Goal: Transaction & Acquisition: Purchase product/service

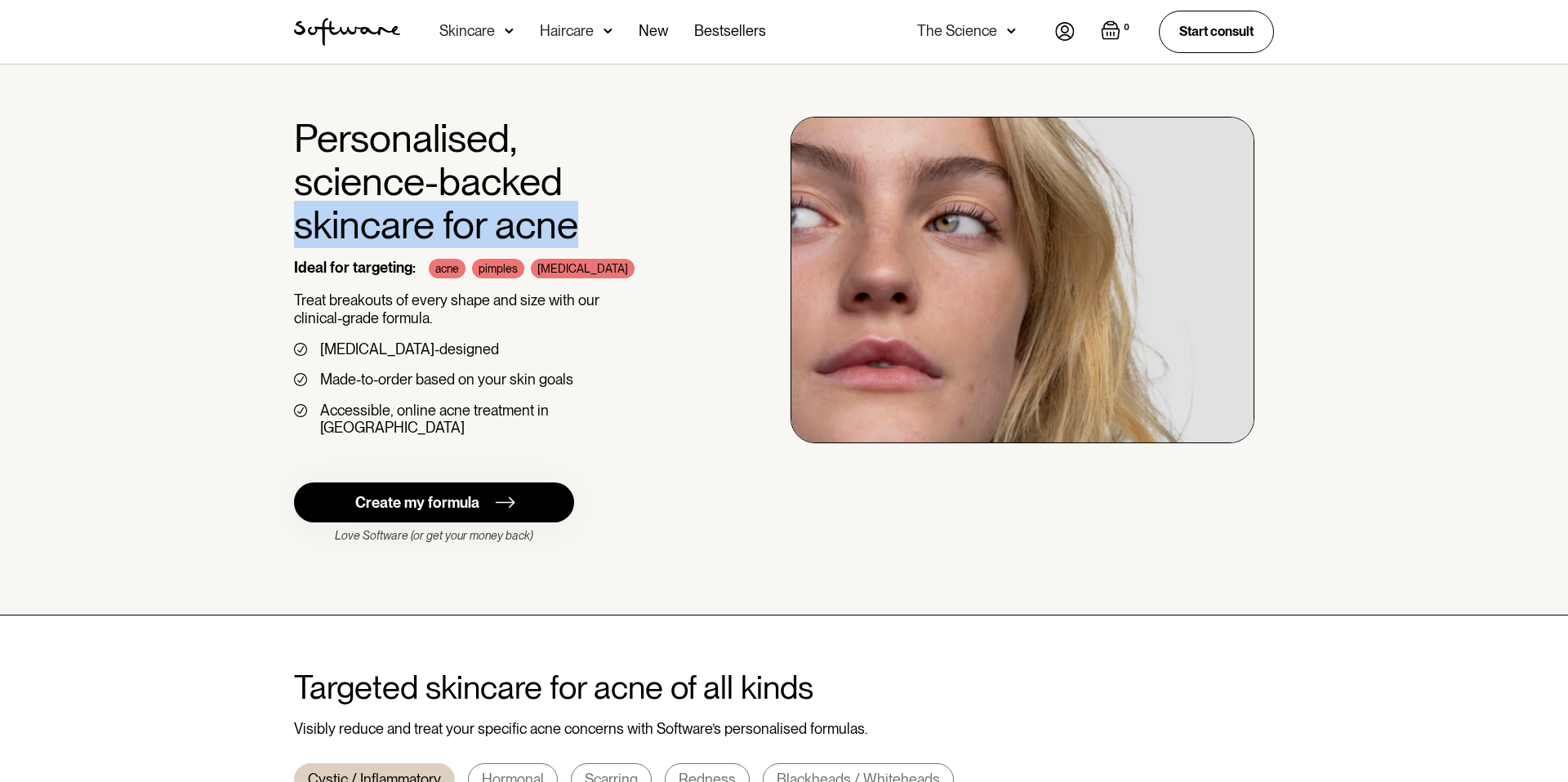
drag, startPoint x: 579, startPoint y: 214, endPoint x: 261, endPoint y: 311, distance: 332.5
click at [476, 248] on div "Personalised, science-backed skincare for acne Ideal for targeting: acne pimple…" at bounding box center [494, 283] width 401 height 333
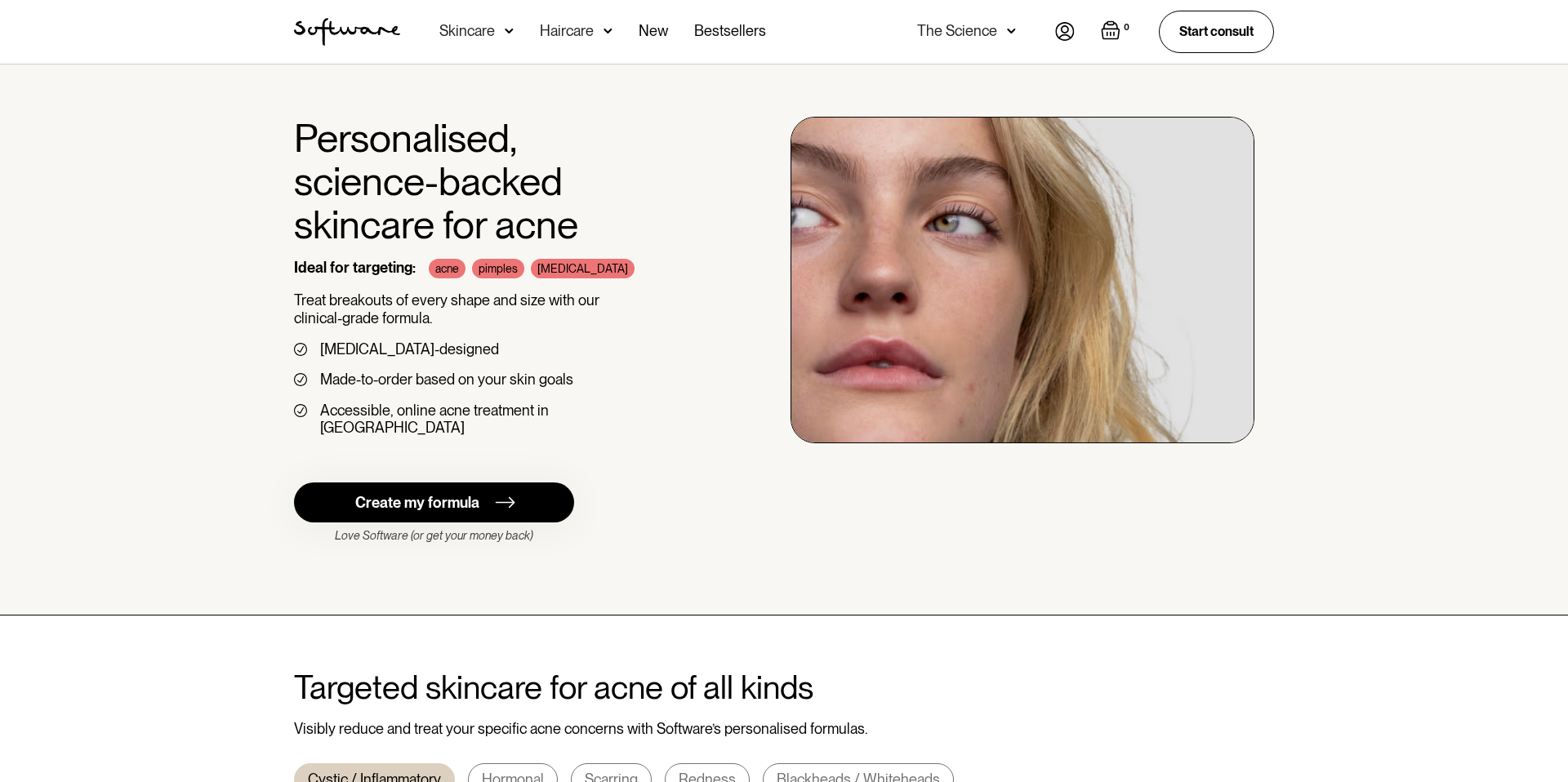
drag, startPoint x: 676, startPoint y: 320, endPoint x: 573, endPoint y: 313, distance: 103.2
click at [670, 321] on p "Treat breakouts of every shape and size with our clinical-grade formula." at bounding box center [494, 309] width 401 height 35
drag, startPoint x: 338, startPoint y: 346, endPoint x: 534, endPoint y: 364, distance: 196.8
click at [534, 364] on div "Personalised, science-backed skincare for acne Ideal for targeting: acne pimple…" at bounding box center [494, 283] width 401 height 333
drag, startPoint x: 535, startPoint y: 364, endPoint x: 465, endPoint y: 383, distance: 72.5
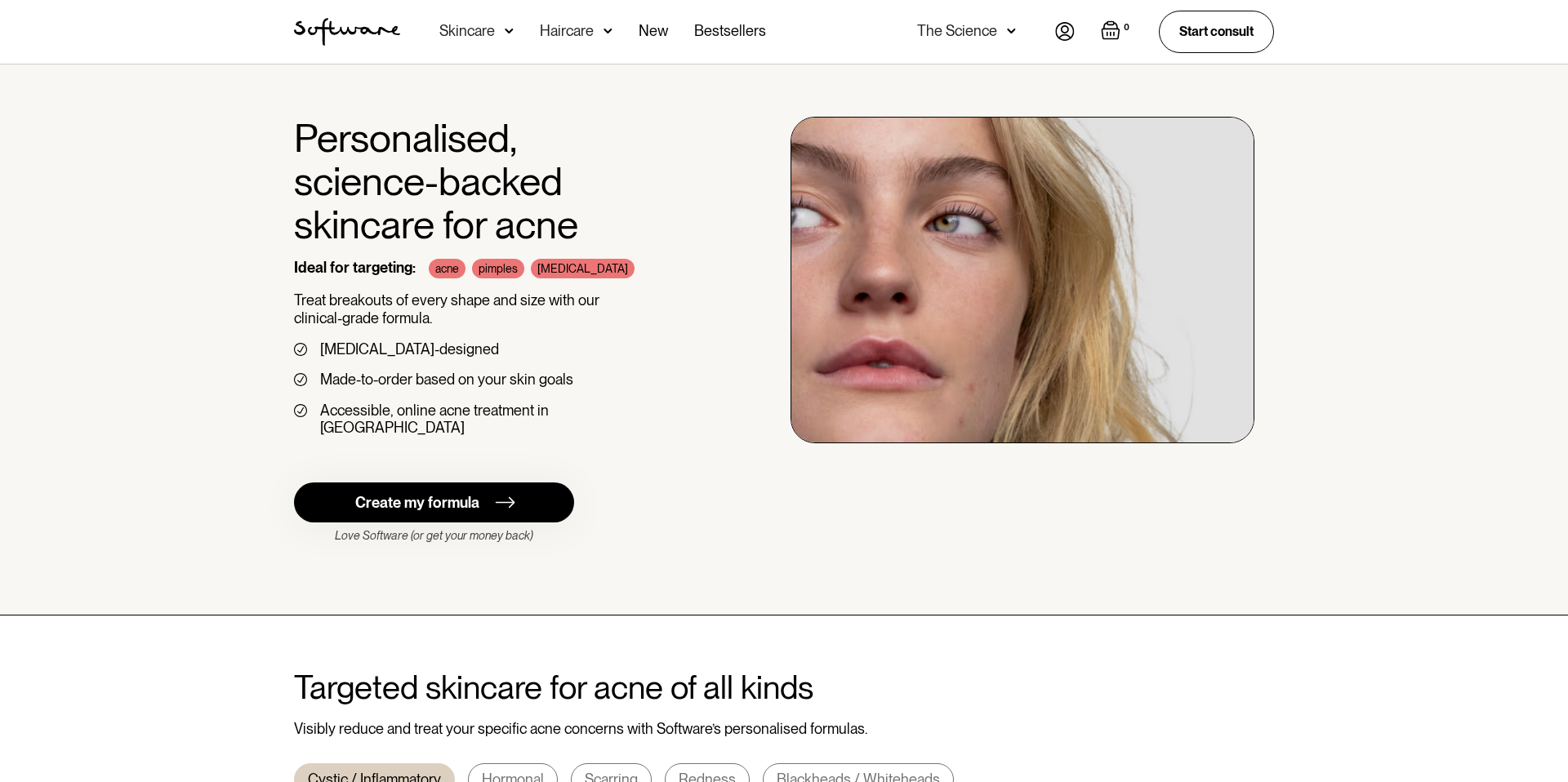
click at [531, 365] on div "Personalised, science-backed skincare for acne Ideal for targeting: acne pimple…" at bounding box center [494, 283] width 401 height 333
drag, startPoint x: 385, startPoint y: 379, endPoint x: 693, endPoint y: 385, distance: 308.1
click at [647, 385] on div "Made-to-order based on your skin goals" at bounding box center [494, 379] width 401 height 18
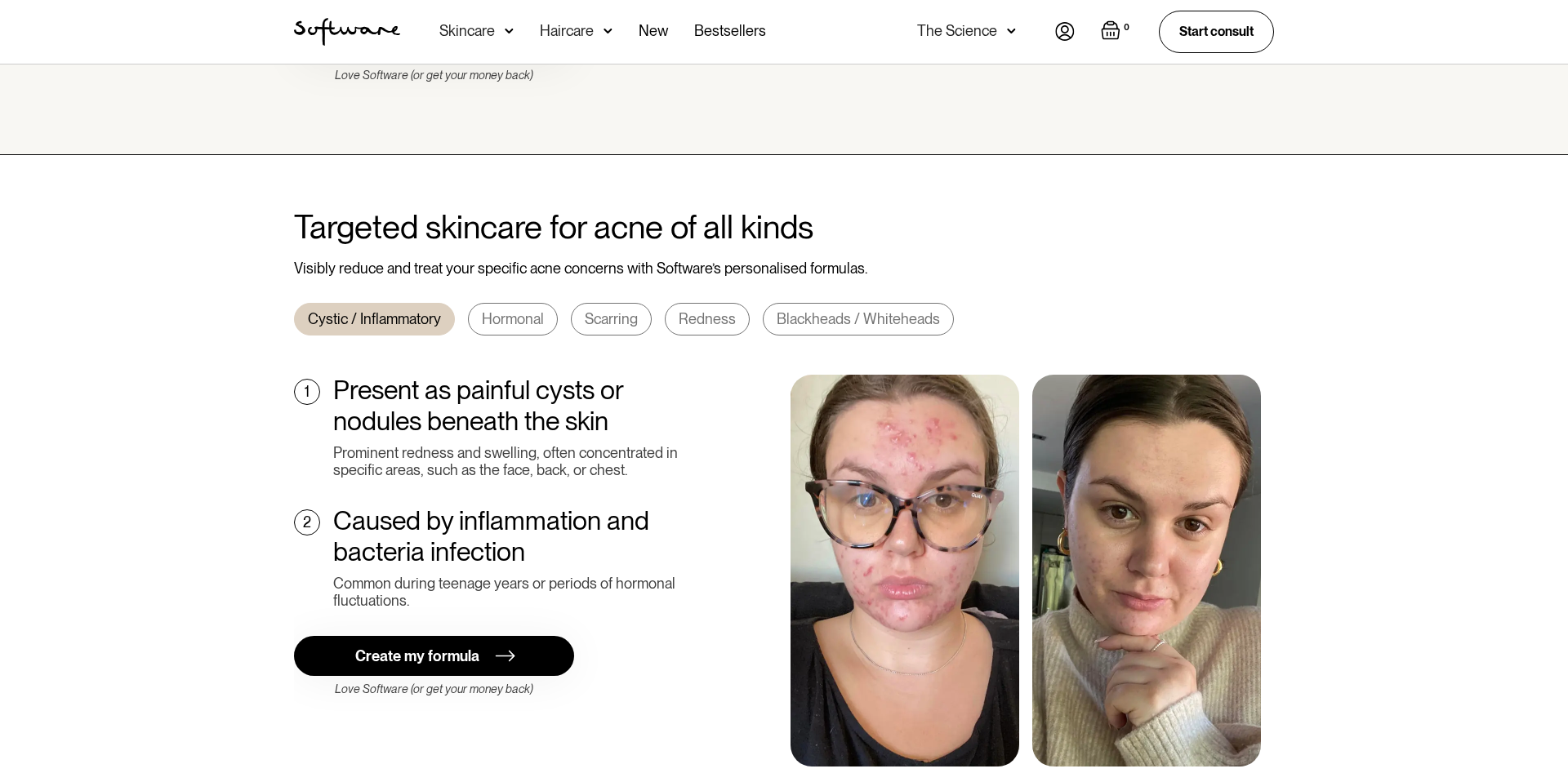
scroll to position [577, 0]
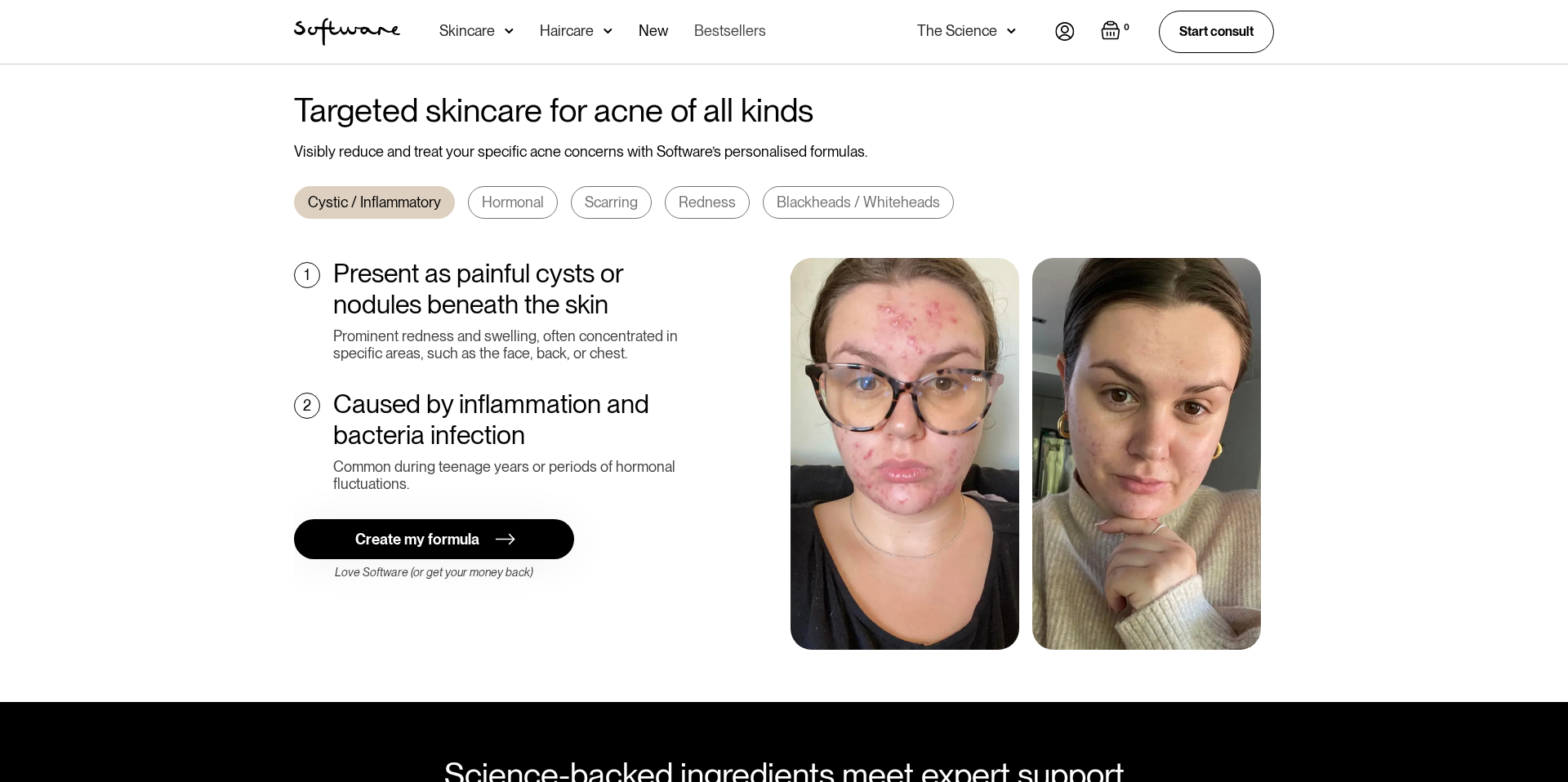
click at [716, 39] on link "Bestsellers" at bounding box center [730, 31] width 72 height 64
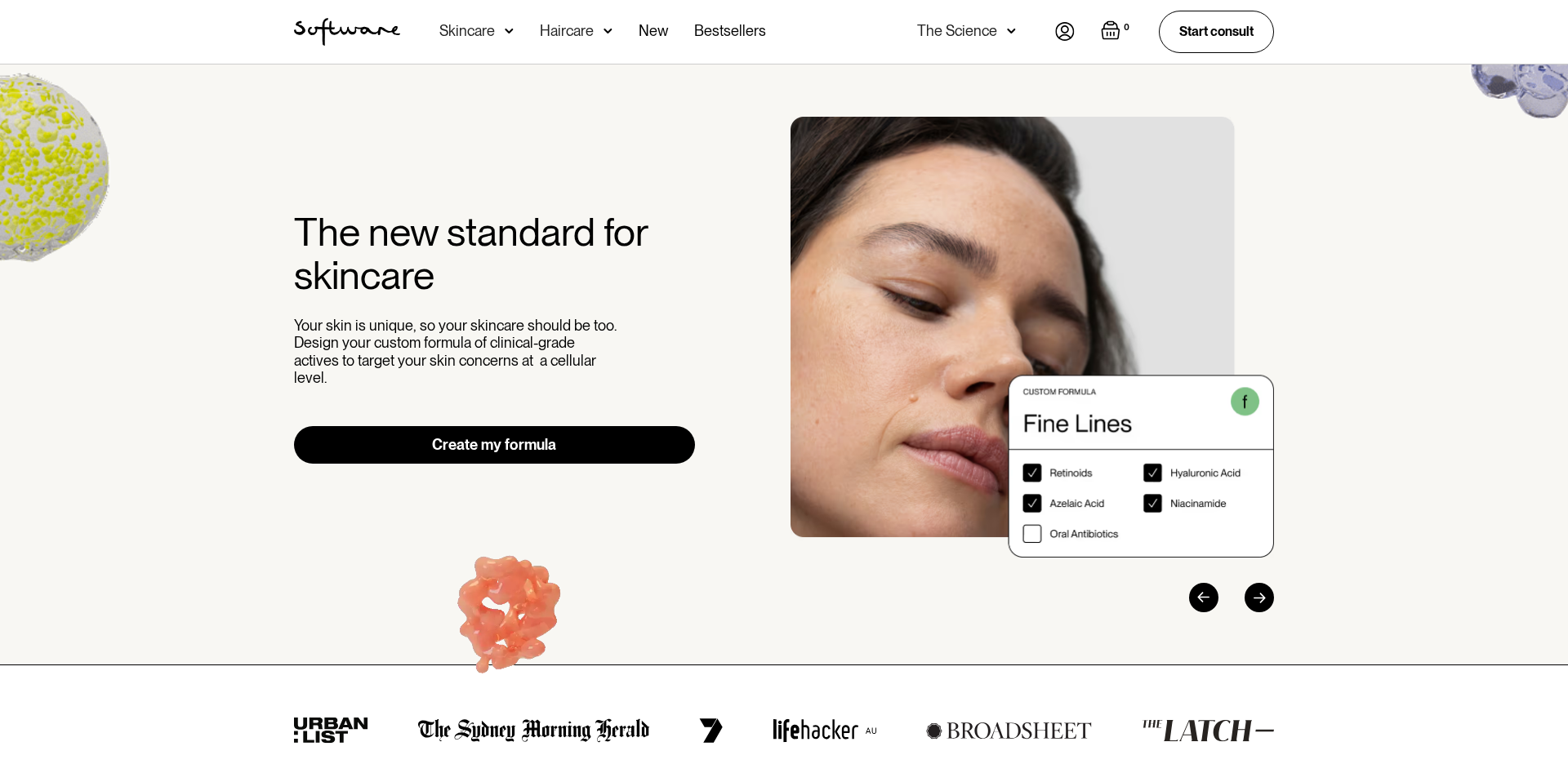
click at [329, 34] on img "home" at bounding box center [347, 32] width 106 height 28
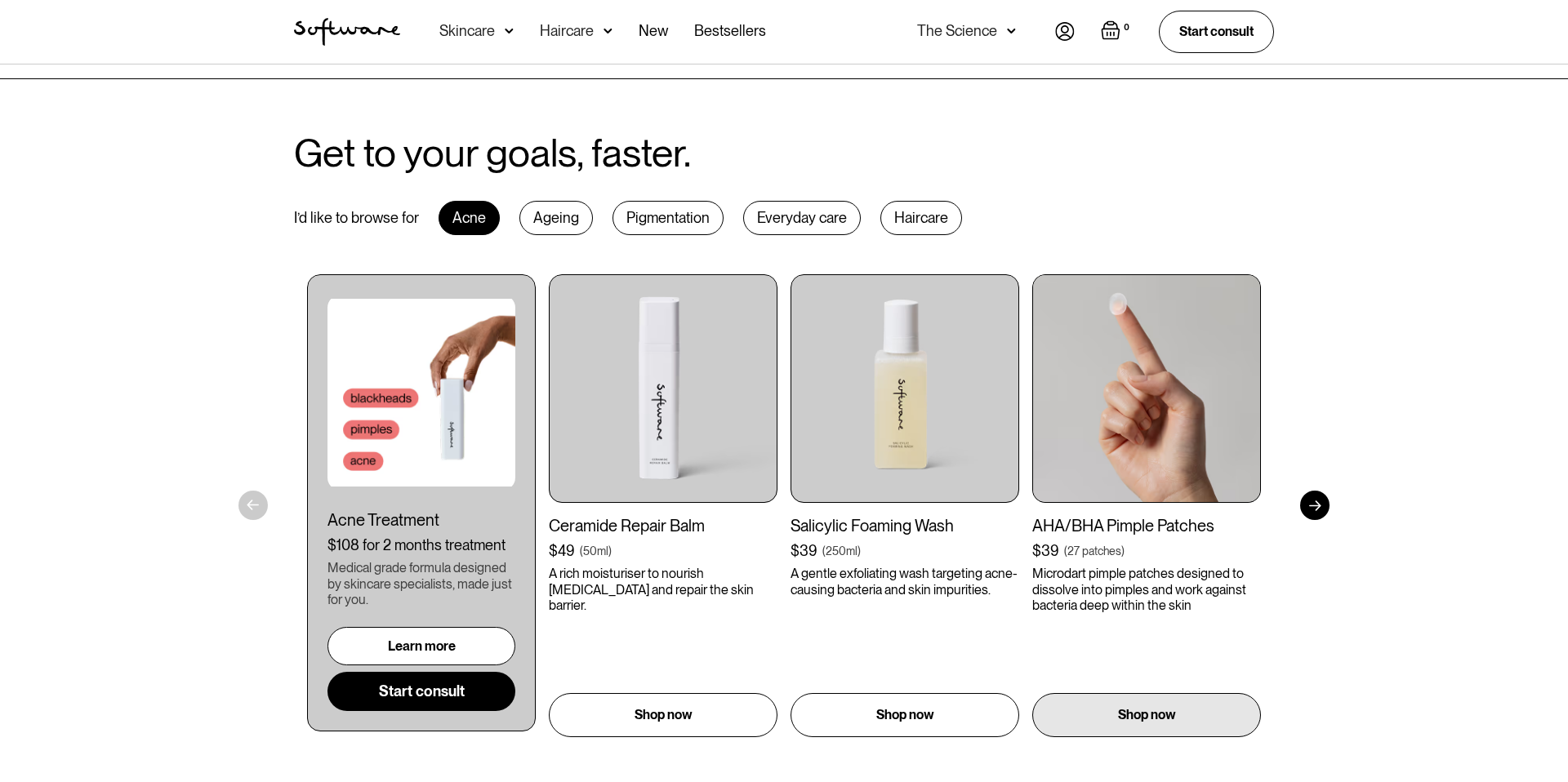
scroll to position [721, 0]
